Goal: Information Seeking & Learning: Learn about a topic

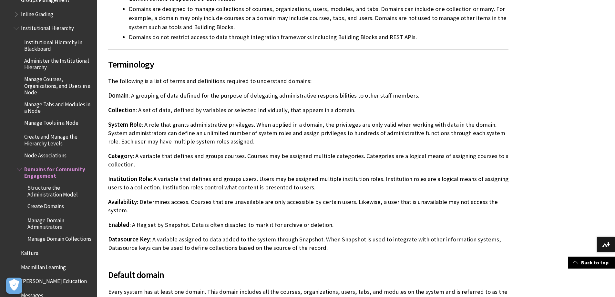
scroll to position [678, 0]
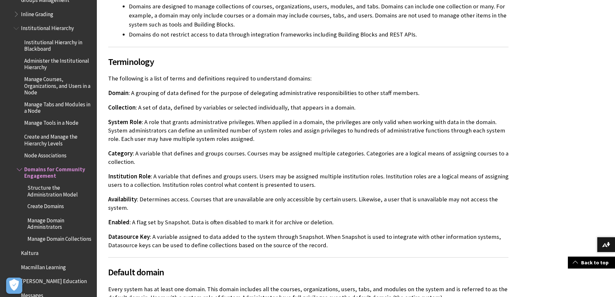
click at [393, 149] on p "Category : A variable that defines and groups courses. Courses may be assigned …" at bounding box center [308, 157] width 400 height 17
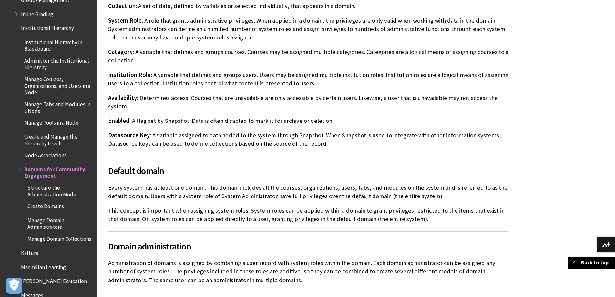
scroll to position [839, 0]
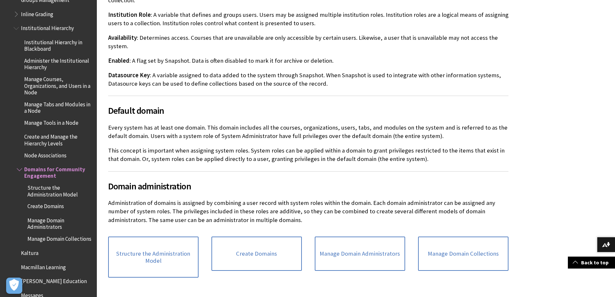
drag, startPoint x: 482, startPoint y: 68, endPoint x: 483, endPoint y: 64, distance: 4.5
click at [482, 71] on p "Datasource Key : A variable assigned to data added to the system through Snapsh…" at bounding box center [308, 79] width 400 height 17
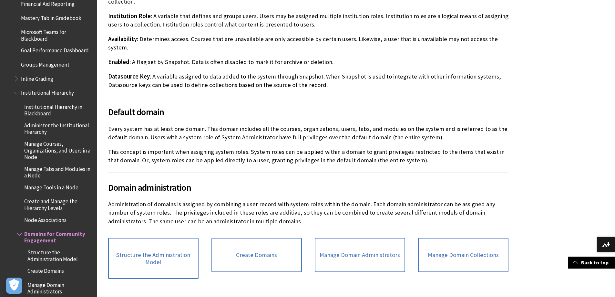
scroll to position [936, 0]
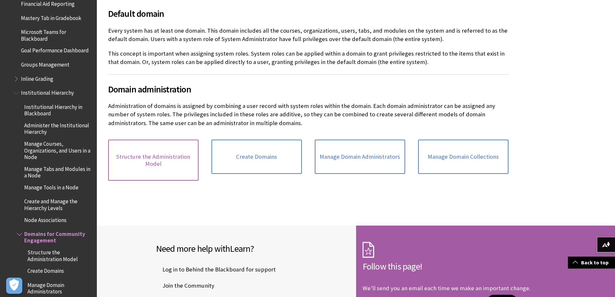
click at [158, 141] on link "Structure the Administration Model" at bounding box center [153, 159] width 90 height 41
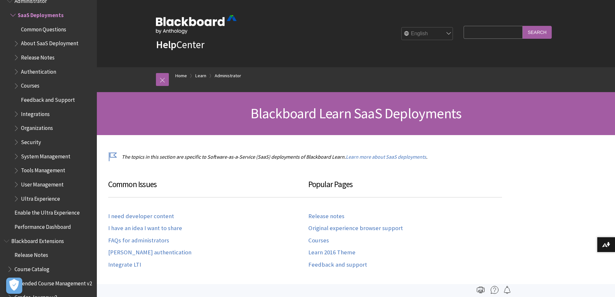
click at [481, 30] on input "Search Query" at bounding box center [493, 32] width 59 height 13
type input "core"
click at [523, 26] on input "Search" at bounding box center [537, 32] width 29 height 13
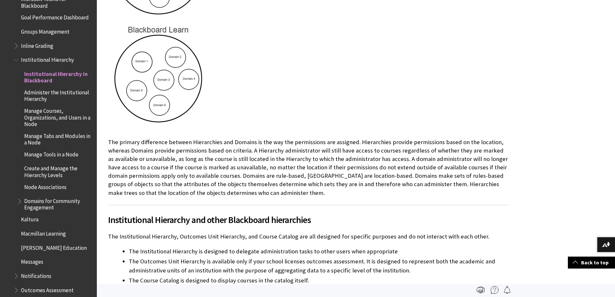
scroll to position [1265, 0]
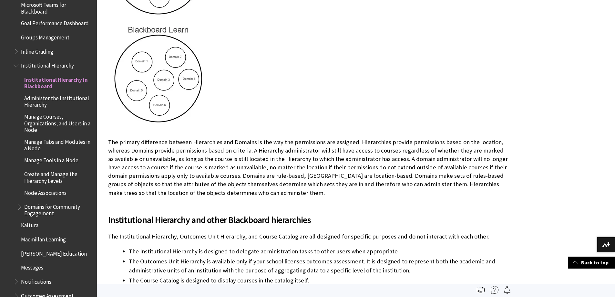
click at [36, 65] on span "Institutional Hierarchy" at bounding box center [47, 64] width 53 height 9
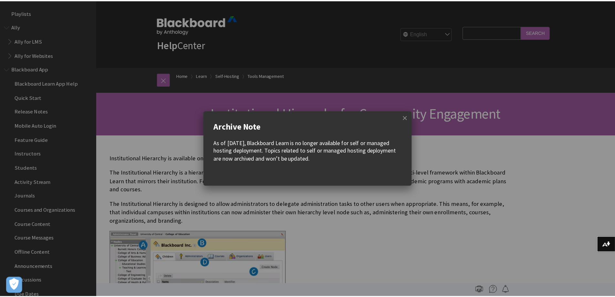
scroll to position [1316, 0]
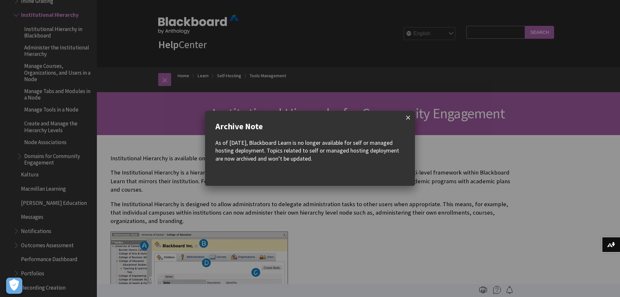
click at [408, 114] on span at bounding box center [408, 118] width 14 height 14
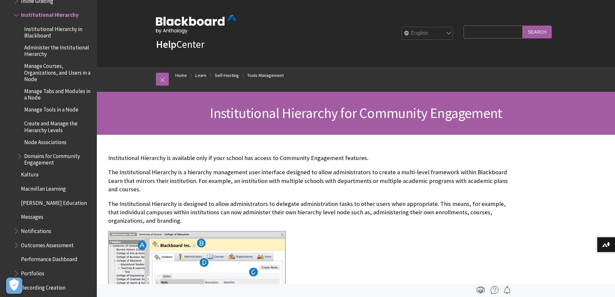
scroll to position [0, 0]
click at [44, 33] on span "Institutional Hierarchy in Blackboard" at bounding box center [58, 31] width 68 height 15
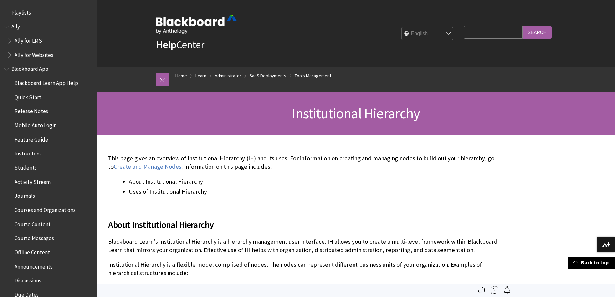
scroll to position [1334, 0]
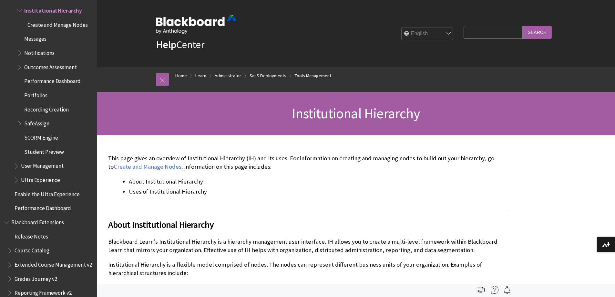
click at [473, 28] on input "Search Query" at bounding box center [493, 32] width 59 height 13
type input "domain"
click at [523, 26] on input "Search" at bounding box center [537, 32] width 29 height 13
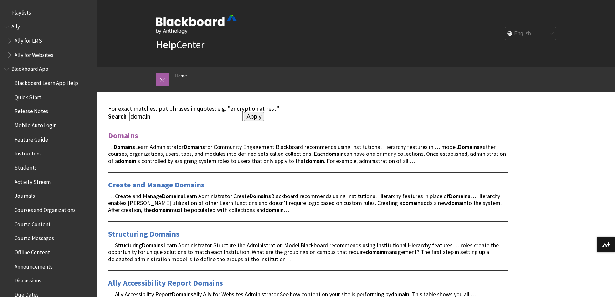
click at [127, 132] on link "Domains" at bounding box center [123, 135] width 30 height 10
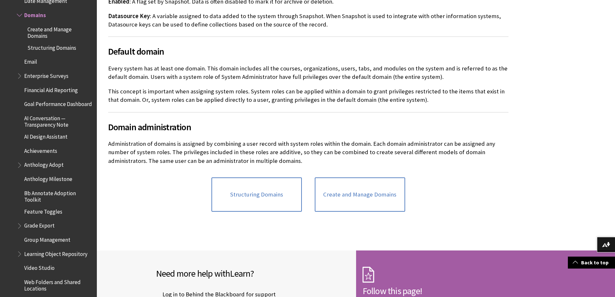
scroll to position [656, 0]
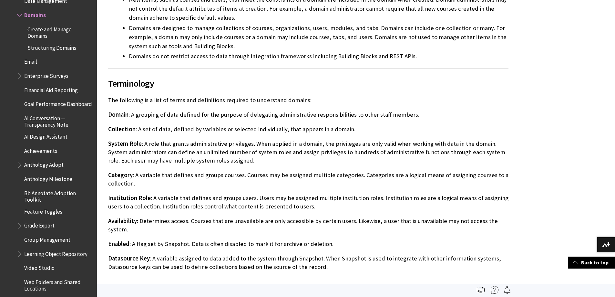
drag, startPoint x: 291, startPoint y: 134, endPoint x: 304, endPoint y: 183, distance: 50.5
click at [291, 139] on p "System Role : A role that grants administrative privileges. When applied in a d…" at bounding box center [308, 152] width 400 height 26
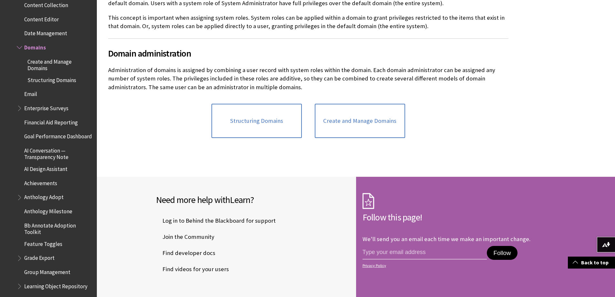
scroll to position [936, 0]
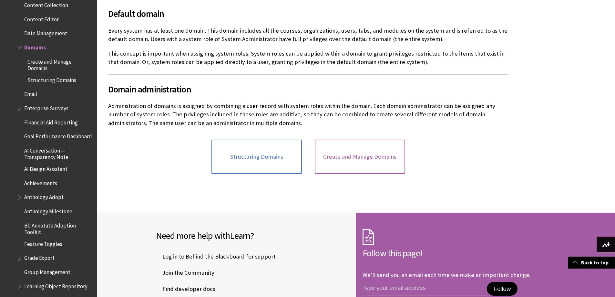
click at [367, 139] on link "Create and Manage Domains" at bounding box center [360, 156] width 90 height 34
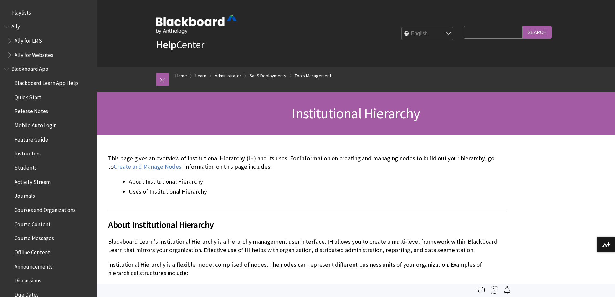
scroll to position [1141, 0]
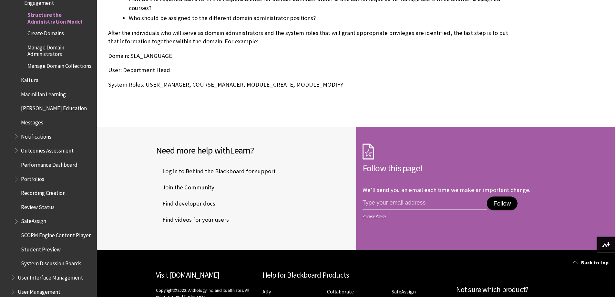
scroll to position [1421, 0]
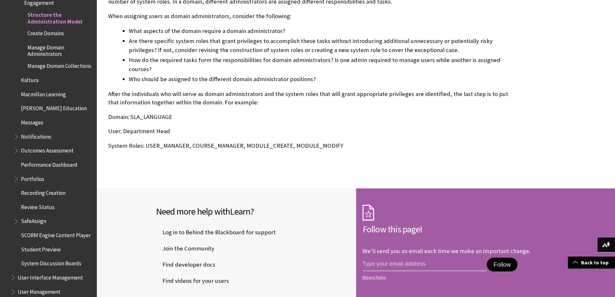
click at [39, 34] on span "Create Domains" at bounding box center [45, 32] width 36 height 9
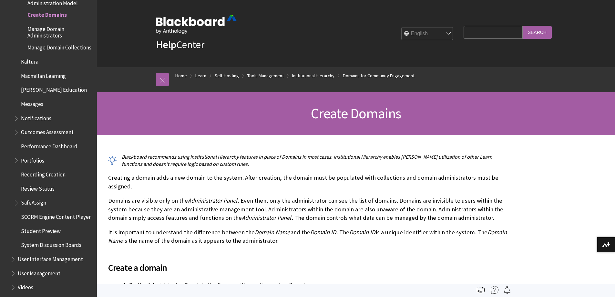
scroll to position [1300, 0]
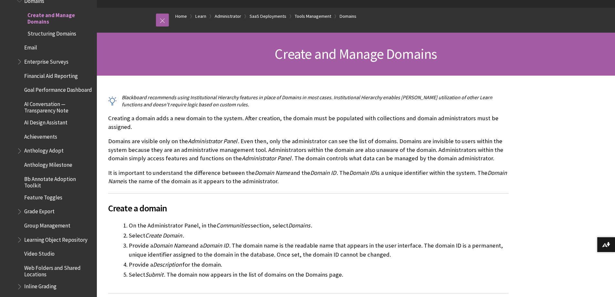
scroll to position [65, 0]
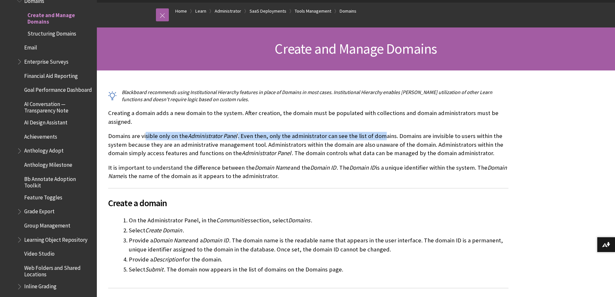
drag, startPoint x: 172, startPoint y: 135, endPoint x: 380, endPoint y: 135, distance: 207.3
click at [380, 135] on p "Domains are visible only on the Administrator Panel . Even then, only the admin…" at bounding box center [308, 145] width 400 height 26
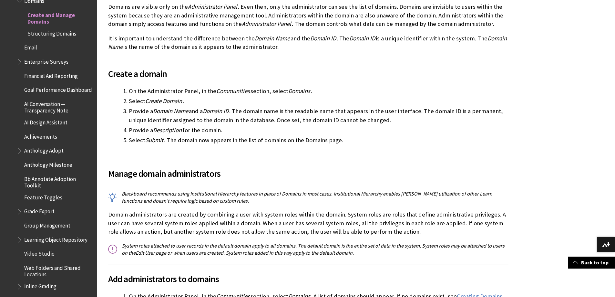
click at [399, 128] on li "Provide a Description for the domain." at bounding box center [319, 130] width 380 height 9
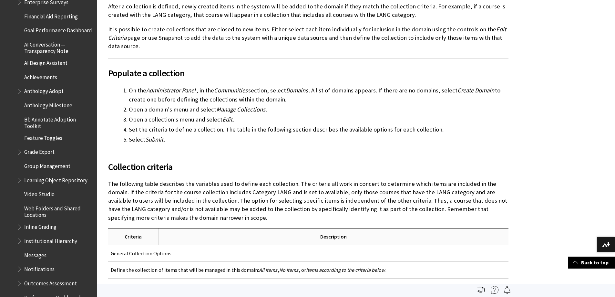
scroll to position [1239, 0]
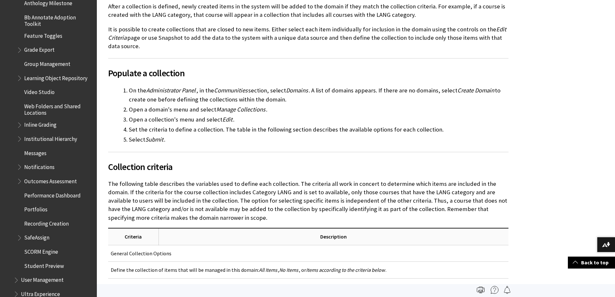
click at [53, 142] on span "Institutional Hierarchy" at bounding box center [50, 137] width 53 height 9
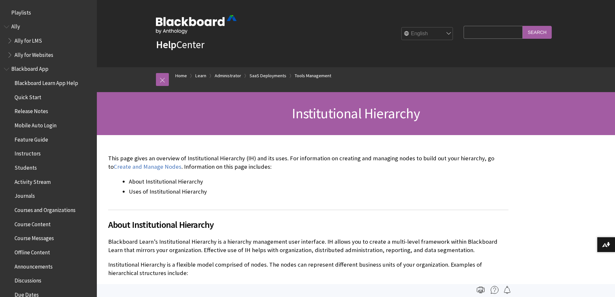
scroll to position [1334, 0]
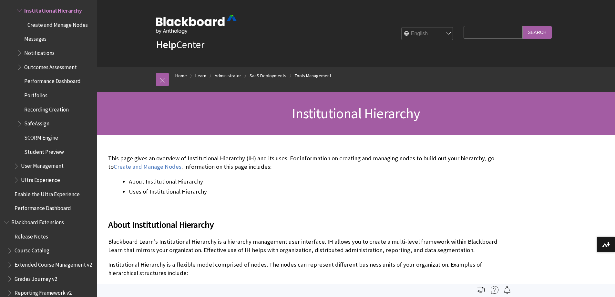
click at [220, 179] on li "About Institutional Hierarchy" at bounding box center [319, 181] width 380 height 9
drag, startPoint x: 340, startPoint y: 166, endPoint x: 345, endPoint y: 163, distance: 6.5
click at [340, 166] on p "This page gives an overview of Institutional Hierarchy (IH) and its uses. For i…" at bounding box center [308, 162] width 400 height 17
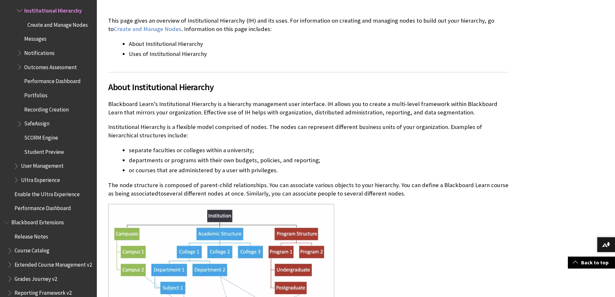
scroll to position [194, 0]
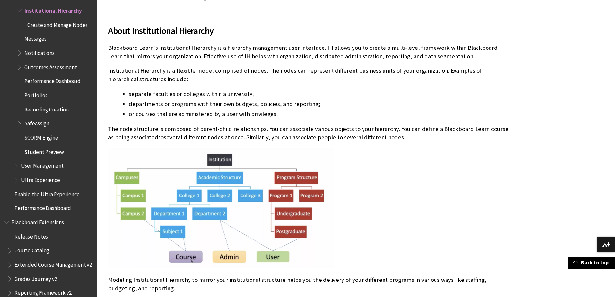
drag, startPoint x: 471, startPoint y: 121, endPoint x: 50, endPoint y: 121, distance: 420.7
click at [467, 137] on p "The node structure is composed of parent-child relationships. You can associate…" at bounding box center [308, 133] width 400 height 17
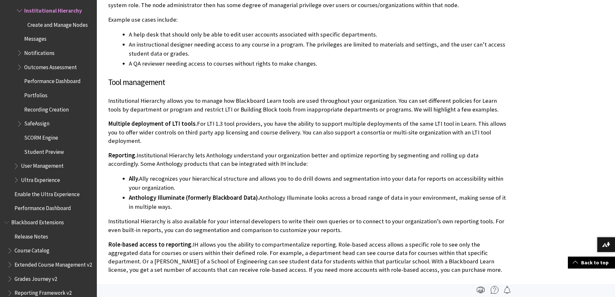
scroll to position [1195, 0]
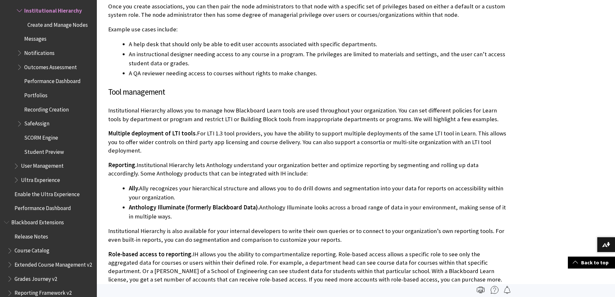
click at [45, 25] on span "Create and Manage Nodes" at bounding box center [57, 23] width 60 height 9
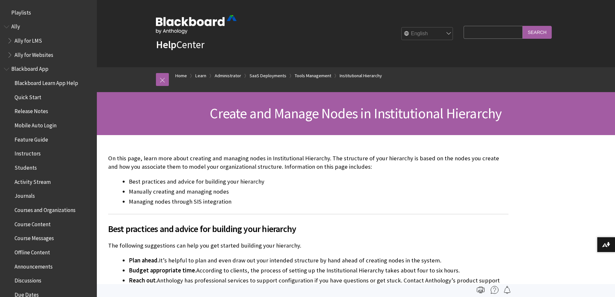
scroll to position [1349, 0]
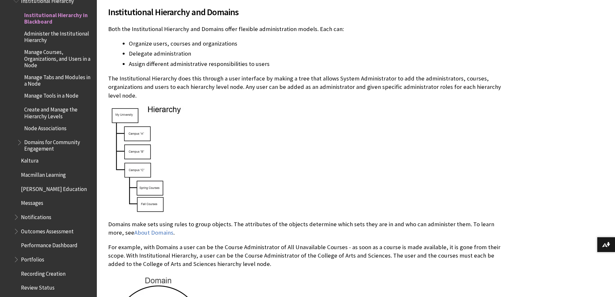
scroll to position [161, 0]
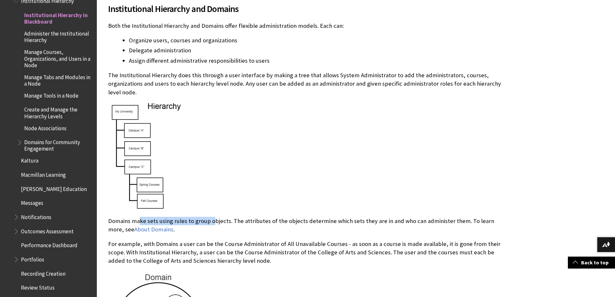
drag, startPoint x: 144, startPoint y: 221, endPoint x: 213, endPoint y: 220, distance: 68.4
click at [213, 220] on p "Domains make sets using rules to group objects. The attributes of the objects d…" at bounding box center [308, 225] width 400 height 17
click at [273, 179] on div at bounding box center [308, 156] width 400 height 108
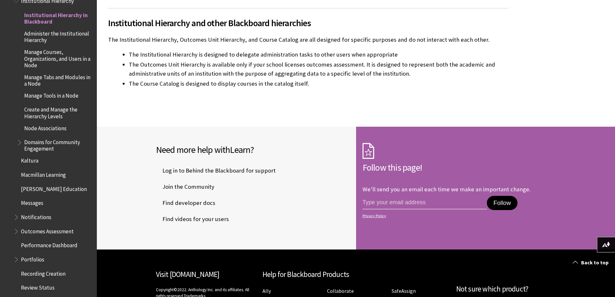
scroll to position [743, 0]
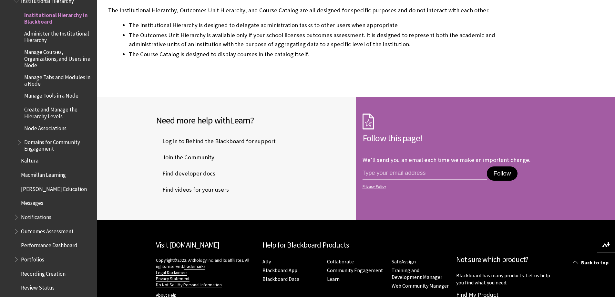
click at [38, 37] on span "Administer the Institutional Hierarchy" at bounding box center [58, 35] width 68 height 15
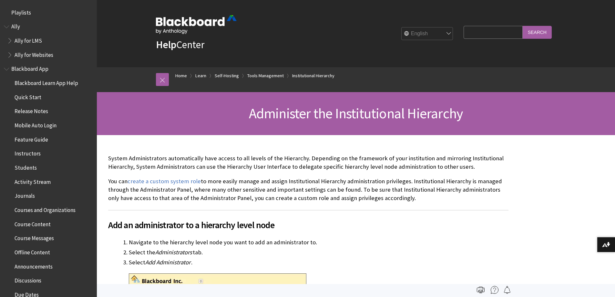
scroll to position [1349, 0]
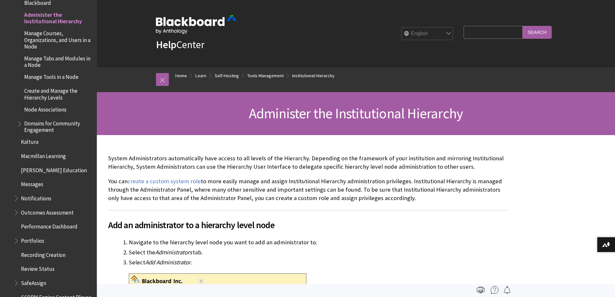
click at [443, 159] on p "System Administrators automatically have access to all levels of the Hierarchy.…" at bounding box center [308, 162] width 400 height 17
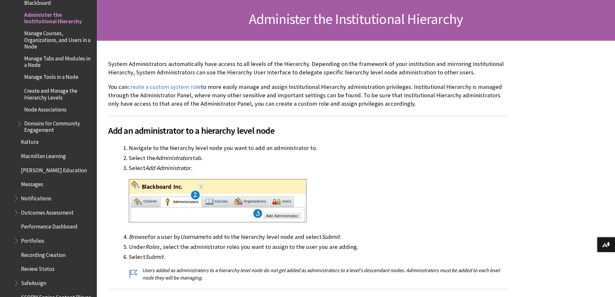
scroll to position [129, 0]
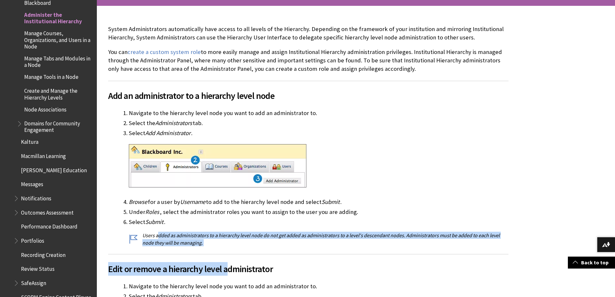
drag, startPoint x: 159, startPoint y: 233, endPoint x: 228, endPoint y: 250, distance: 71.3
click at [228, 250] on div "System Administrators automatically have access to all levels of the Hierarchy.…" at bounding box center [308, 210] width 400 height 370
click at [239, 241] on p "Users added as administrators to a hierarchy level node do not get added as adm…" at bounding box center [319, 238] width 380 height 15
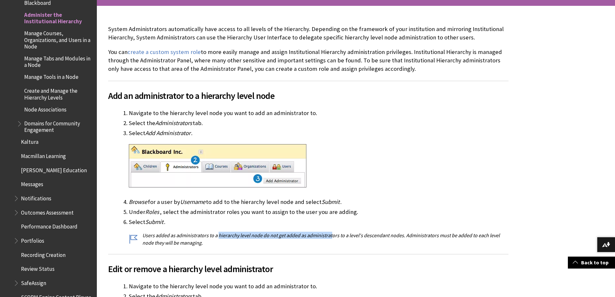
drag, startPoint x: 228, startPoint y: 230, endPoint x: 332, endPoint y: 232, distance: 104.0
click at [332, 232] on li "Select Submit . Users added as administrators to a hierarchy level node do not …" at bounding box center [319, 231] width 380 height 29
click at [402, 254] on h2 "Edit or remove a hierarchy level administrator" at bounding box center [308, 265] width 400 height 22
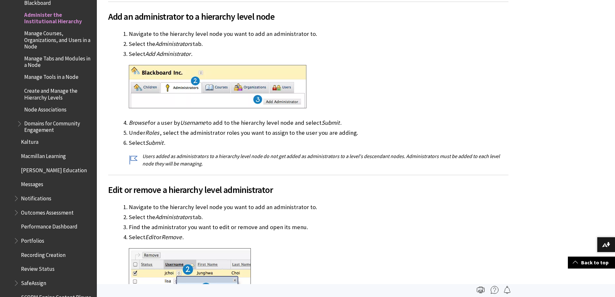
scroll to position [194, 0]
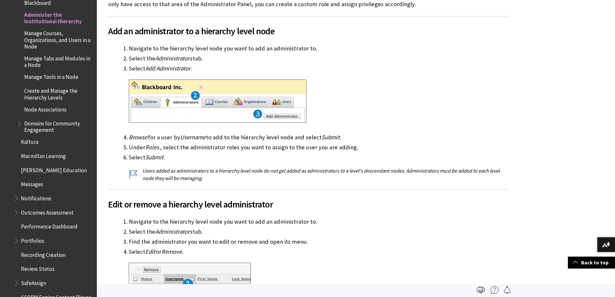
click at [47, 38] on span "Manage Courses, Organizations, and Users in a Node" at bounding box center [58, 39] width 68 height 22
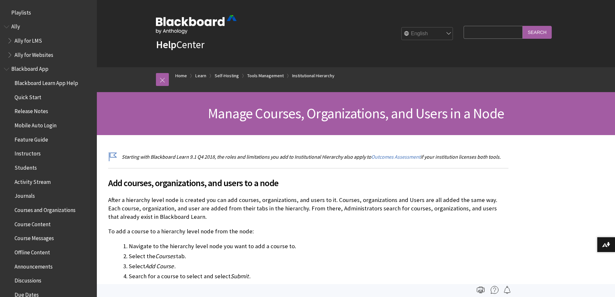
scroll to position [1367, 0]
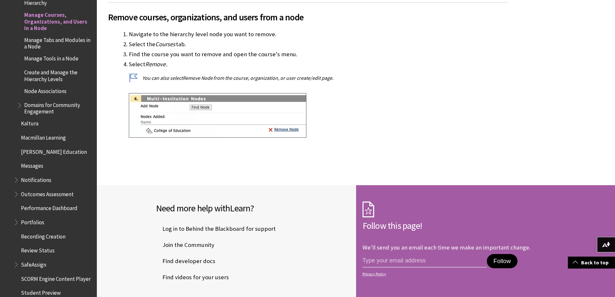
scroll to position [387, 0]
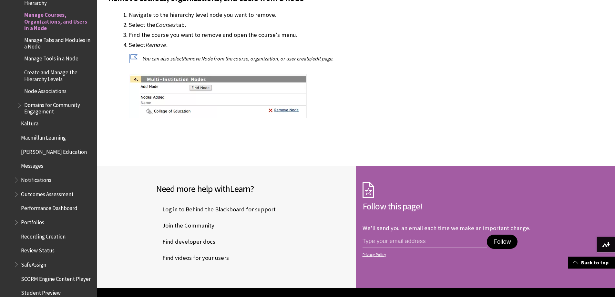
click at [36, 44] on span "Manage Tabs and Modules in a Node" at bounding box center [58, 42] width 68 height 15
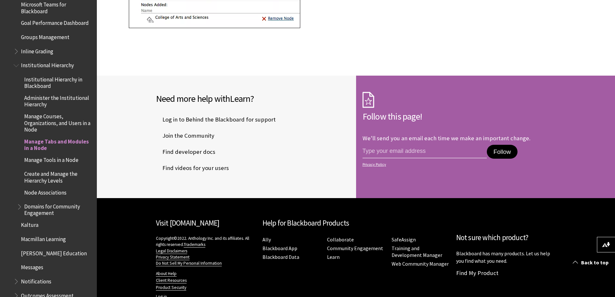
scroll to position [1263, 0]
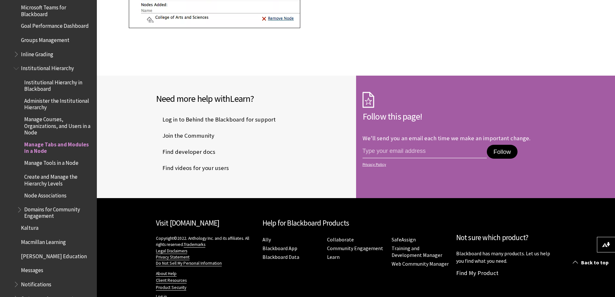
click at [49, 162] on span "Manage Tools in a Node" at bounding box center [51, 161] width 54 height 9
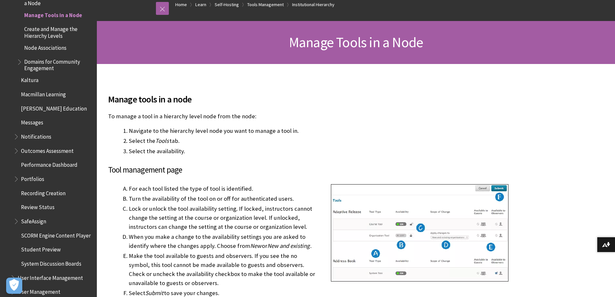
scroll to position [161, 0]
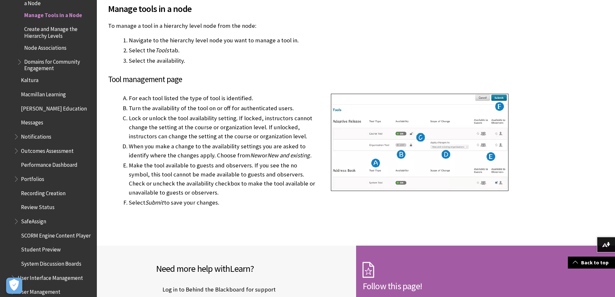
click at [43, 32] on span "Create and Manage the Hierarchy Levels" at bounding box center [58, 31] width 68 height 15
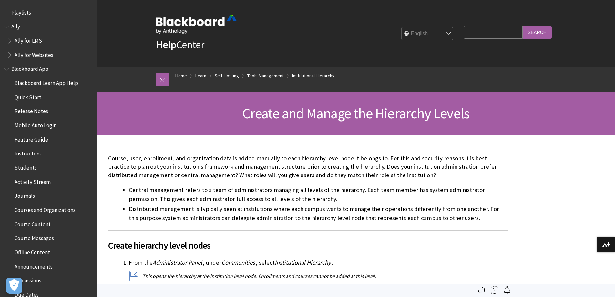
scroll to position [1489, 0]
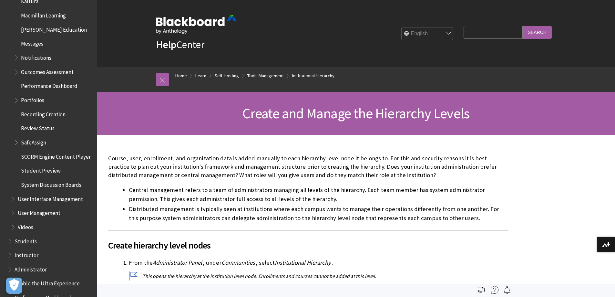
click at [505, 195] on li "Central management refers to a team of administrators managing all levels of th…" at bounding box center [319, 194] width 380 height 18
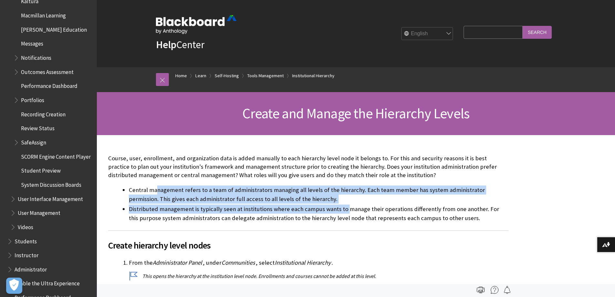
drag, startPoint x: 157, startPoint y: 188, endPoint x: 345, endPoint y: 206, distance: 188.7
click at [345, 206] on ul "Central management refers to a team of administrators managing all levels of th…" at bounding box center [308, 203] width 400 height 37
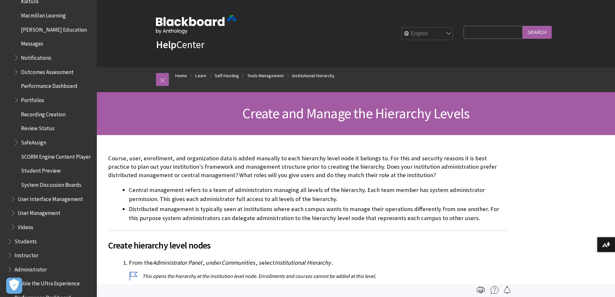
click at [470, 209] on li "Distributed management is typically seen at institutions where each campus want…" at bounding box center [319, 213] width 380 height 18
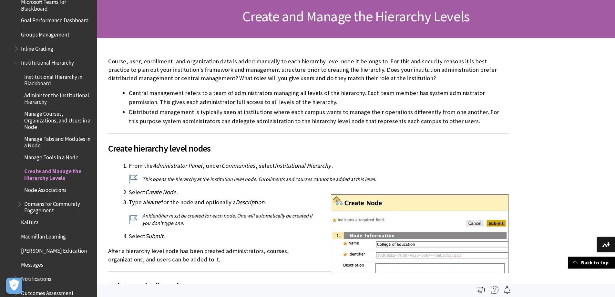
scroll to position [1328, 0]
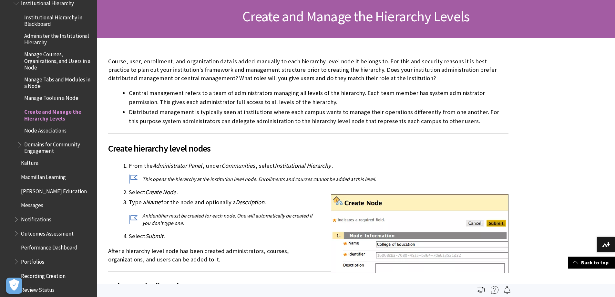
click at [48, 130] on span "Node Associations" at bounding box center [45, 129] width 42 height 9
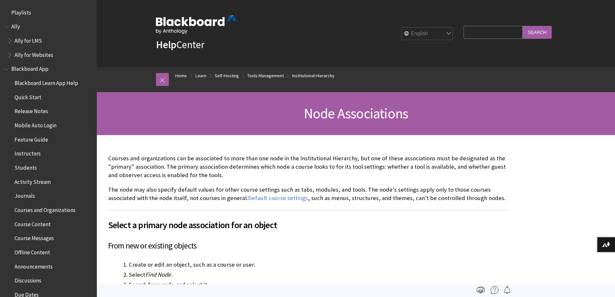
scroll to position [1443, 0]
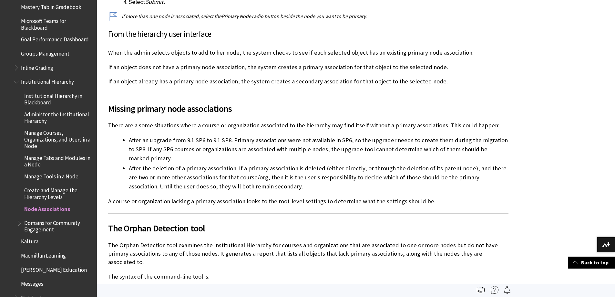
scroll to position [203, 0]
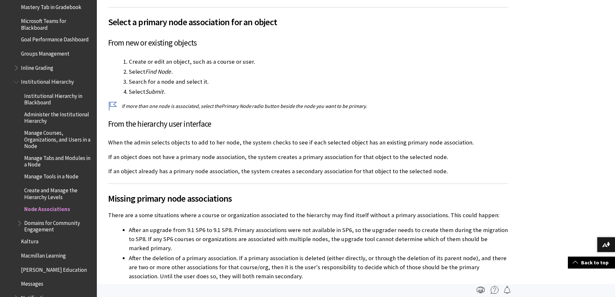
click at [435, 55] on div "Courses and organizations can be associated to more than one node in the Instit…" at bounding box center [308, 296] width 400 height 690
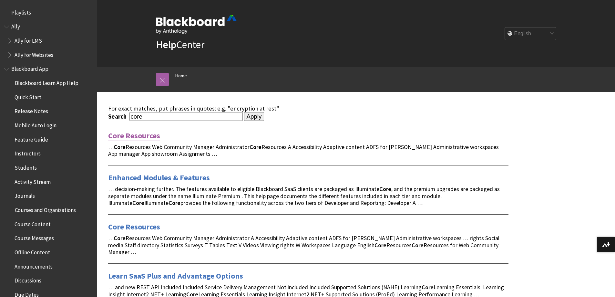
click at [135, 135] on link "Core Resources" at bounding box center [134, 135] width 52 height 10
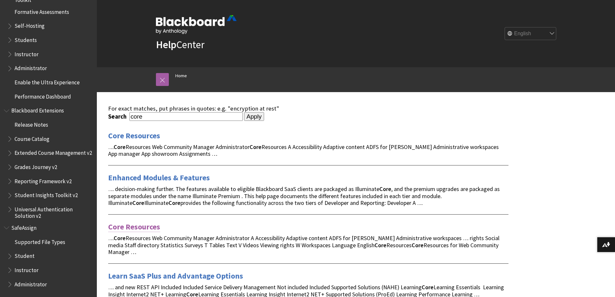
click at [126, 229] on link "Core Resources" at bounding box center [134, 226] width 52 height 10
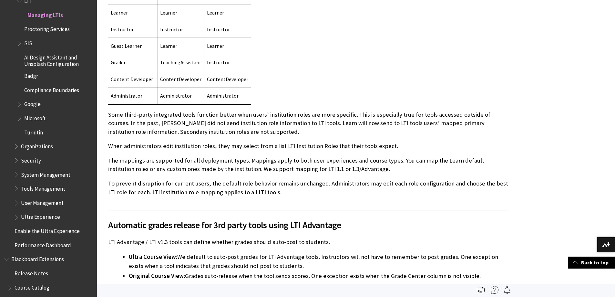
scroll to position [1388, 0]
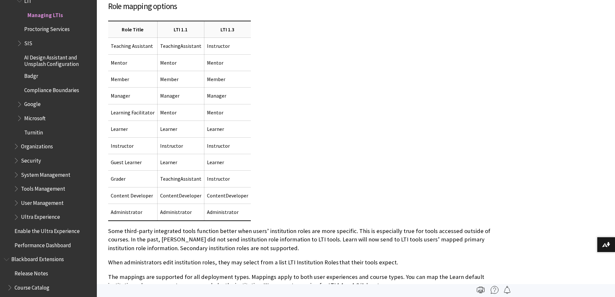
scroll to position [1387, 0]
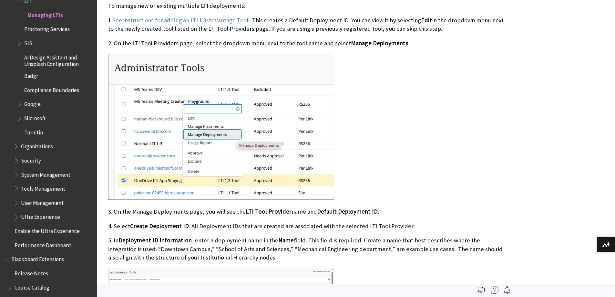
scroll to position [500, 0]
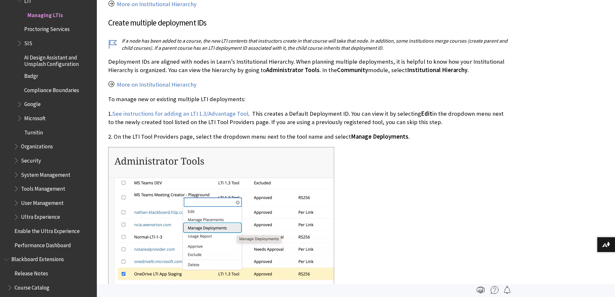
click at [451, 147] on div at bounding box center [308, 221] width 400 height 148
click at [437, 172] on div at bounding box center [308, 221] width 400 height 148
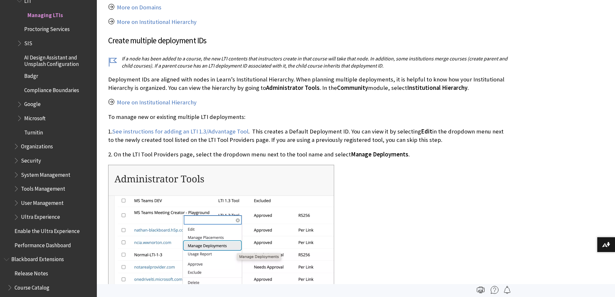
scroll to position [274, 0]
